Goal: Task Accomplishment & Management: Use online tool/utility

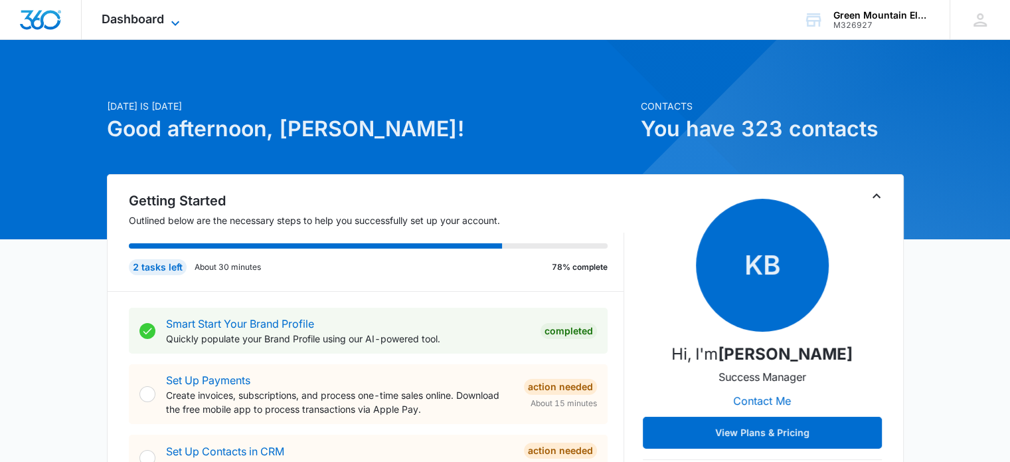
click at [151, 18] on span "Dashboard" at bounding box center [133, 19] width 62 height 14
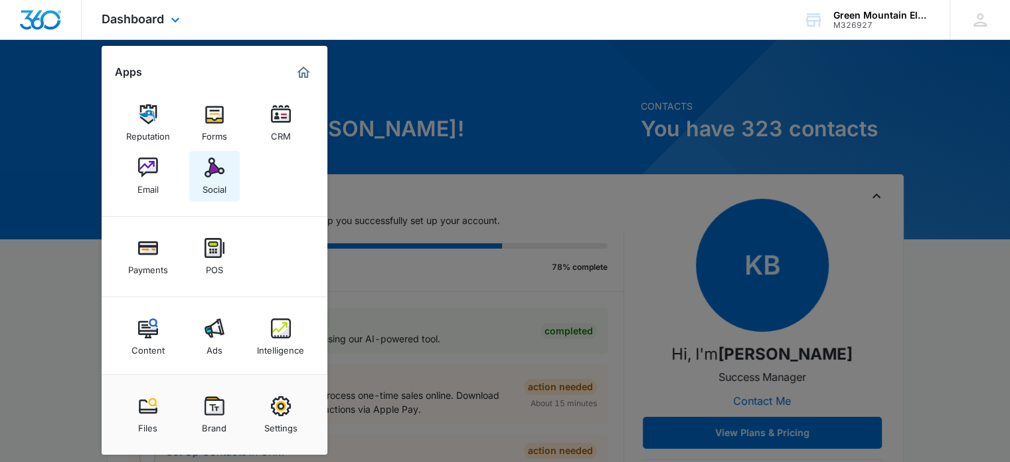
click at [215, 183] on div "Social" at bounding box center [215, 185] width 24 height 17
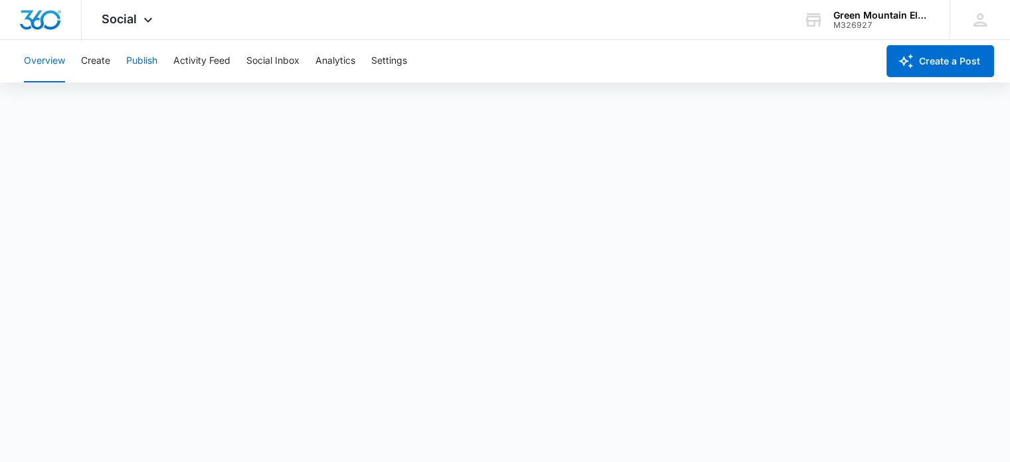
click at [137, 55] on button "Publish" at bounding box center [141, 61] width 31 height 42
click at [141, 66] on button "Publish" at bounding box center [141, 61] width 31 height 42
